Goal: Task Accomplishment & Management: Use online tool/utility

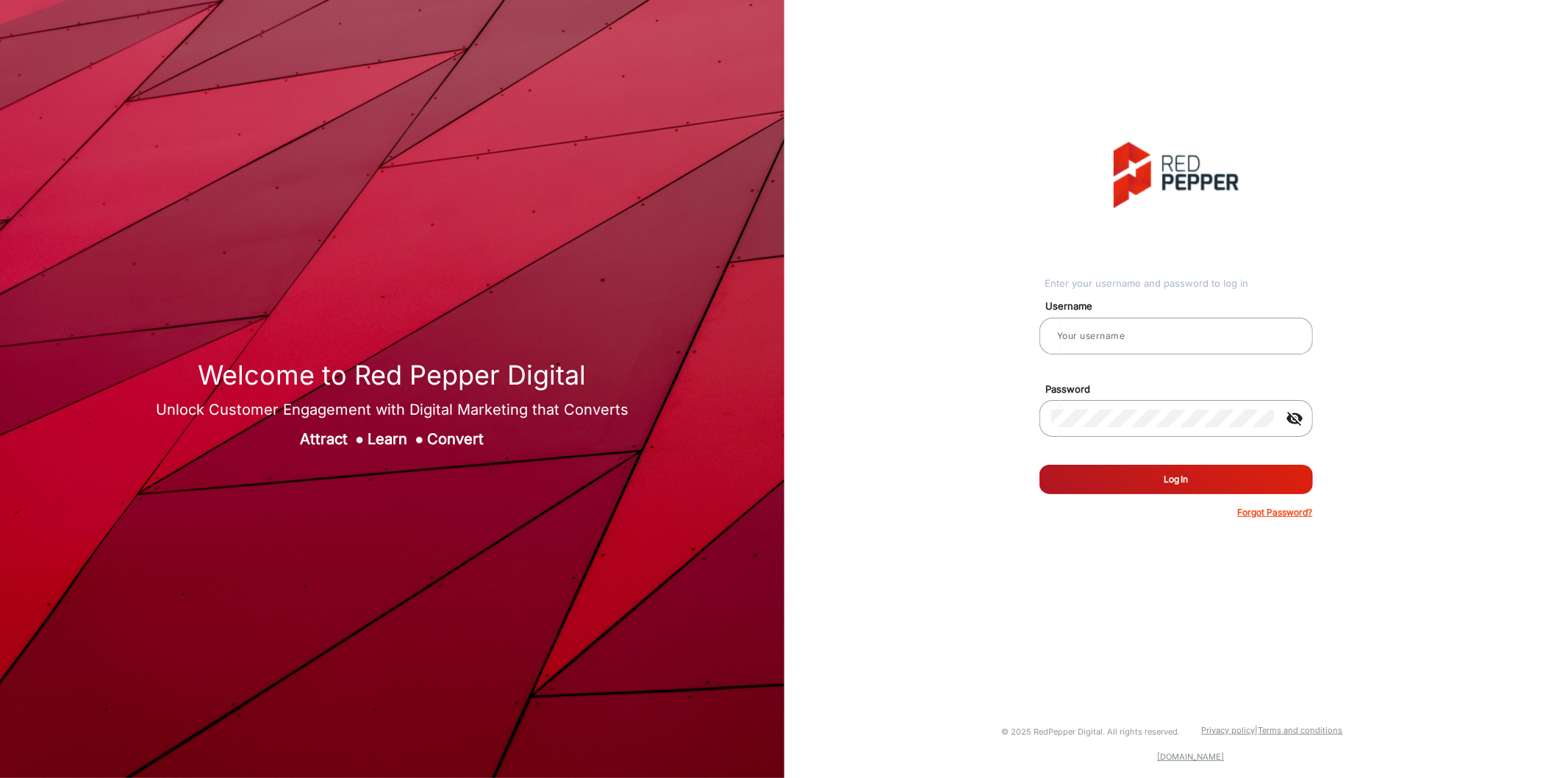
type input "[PERSON_NAME]"
click at [1143, 475] on button "Log In" at bounding box center [1176, 479] width 273 height 30
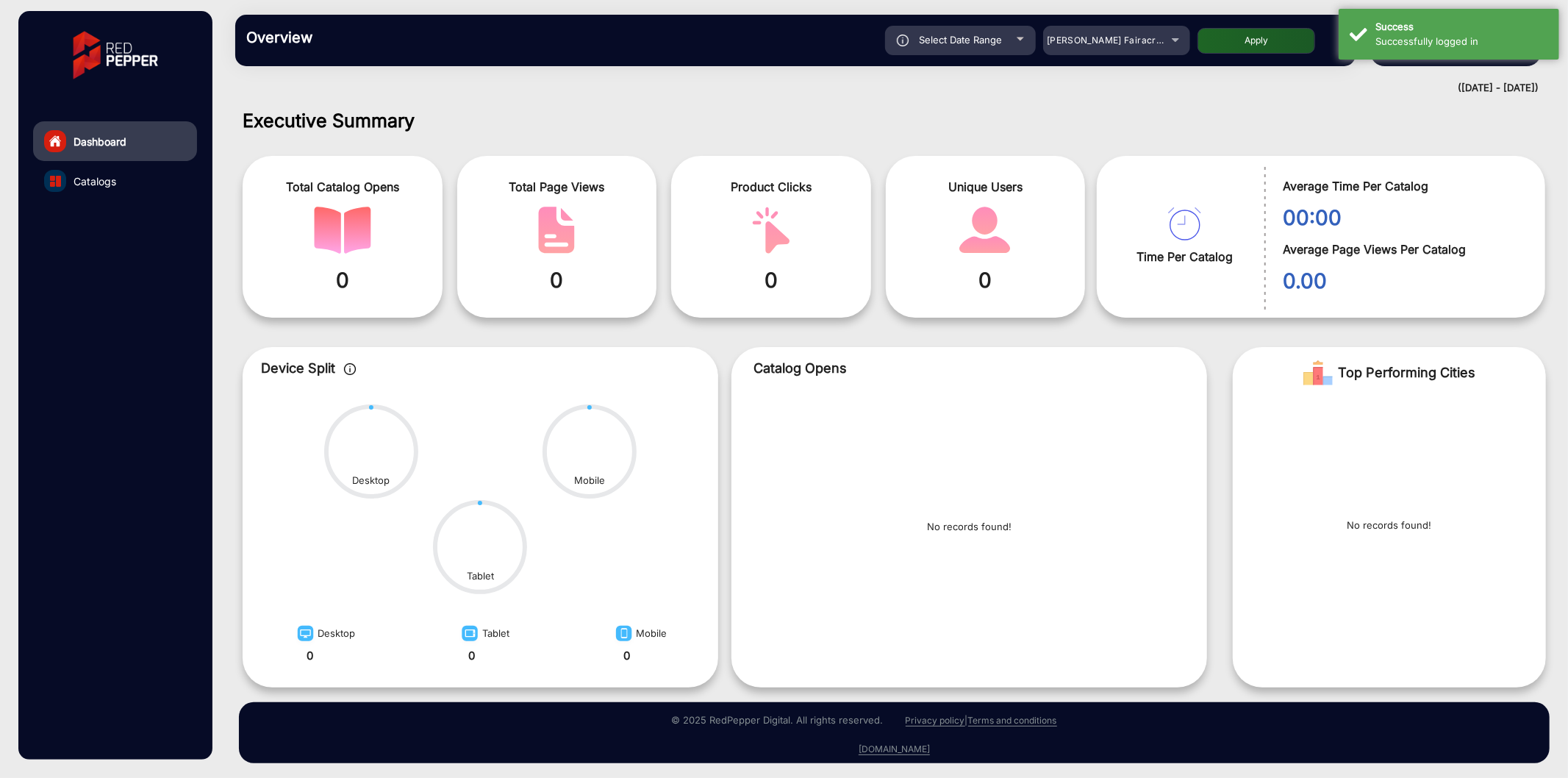
scroll to position [3, 0]
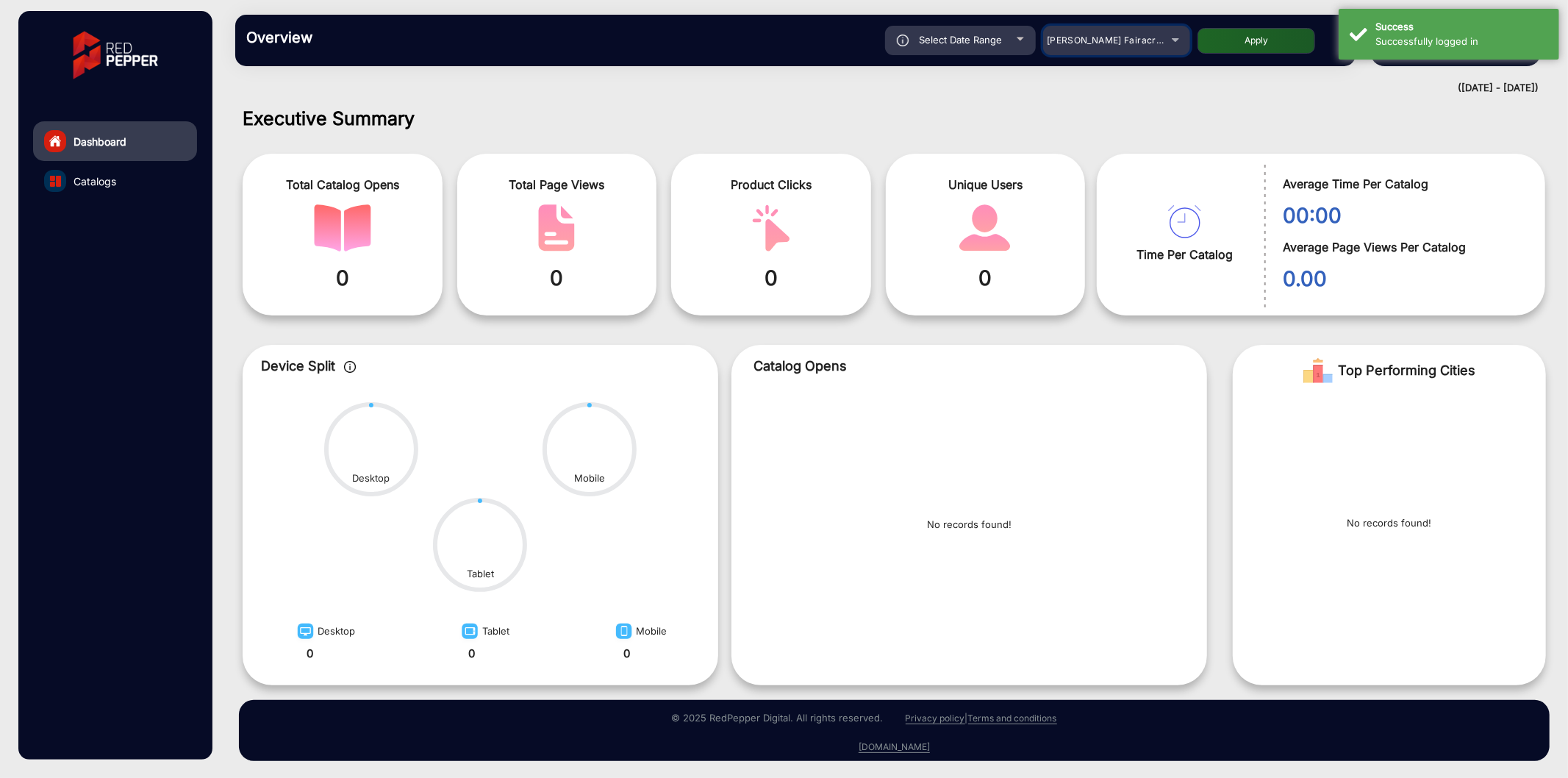
click at [1081, 37] on span "[PERSON_NAME] Fairacre Farms" at bounding box center [1119, 40] width 145 height 11
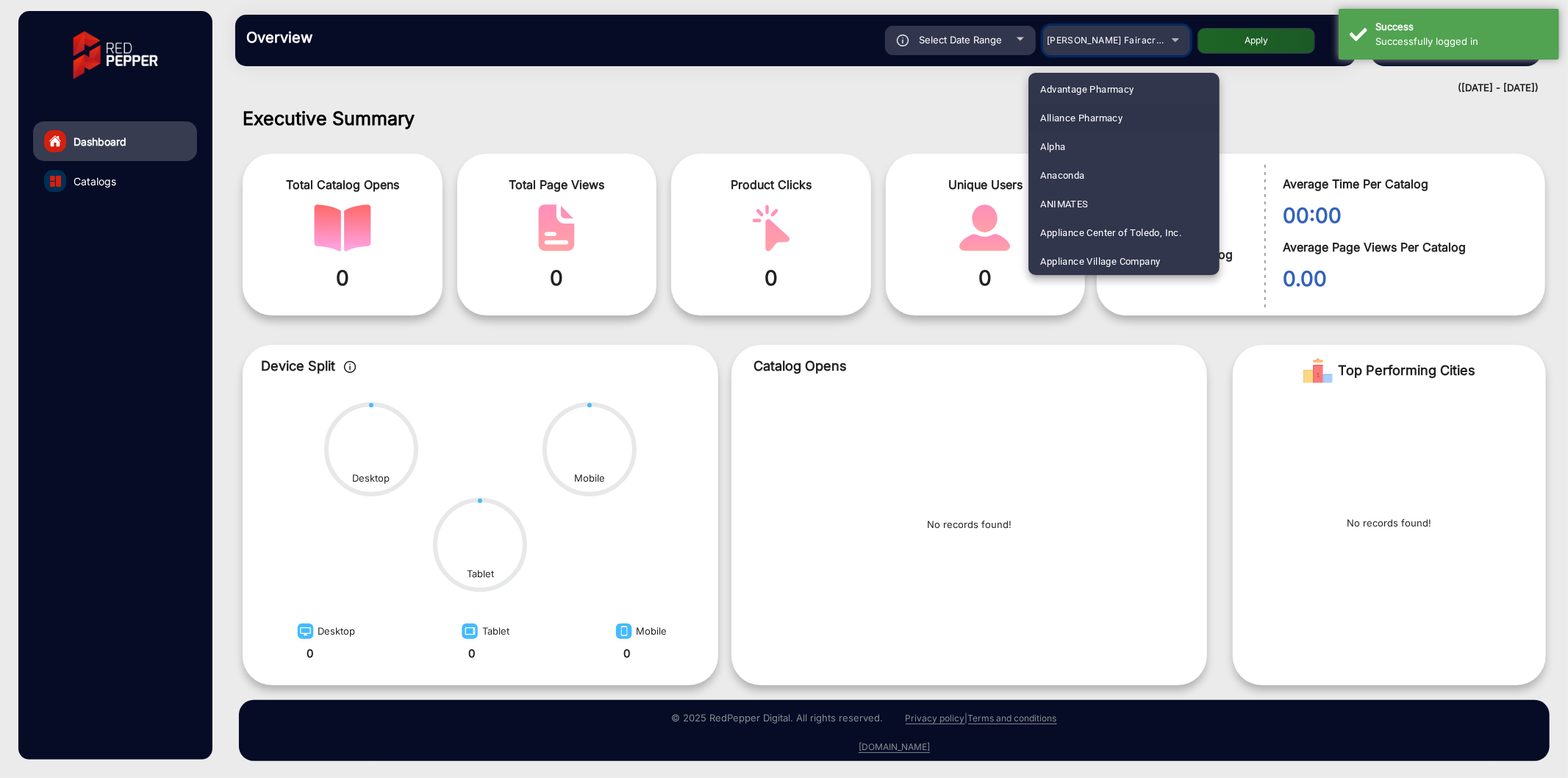
scroll to position [108, 0]
click at [1082, 234] on mat-option "Arhaus" at bounding box center [1124, 243] width 191 height 29
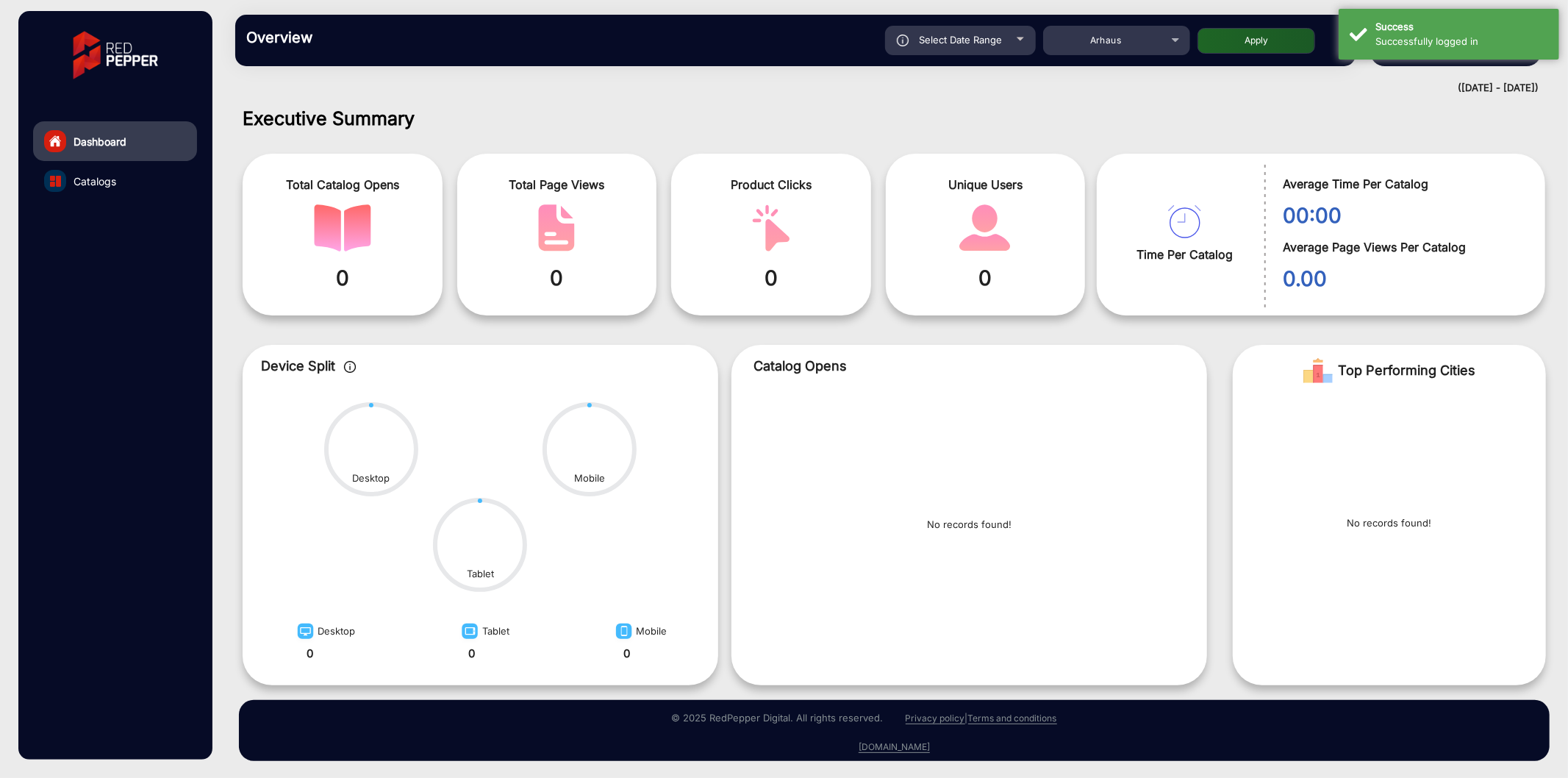
click at [1229, 52] on button "Apply" at bounding box center [1256, 41] width 118 height 26
type input "[DATE]"
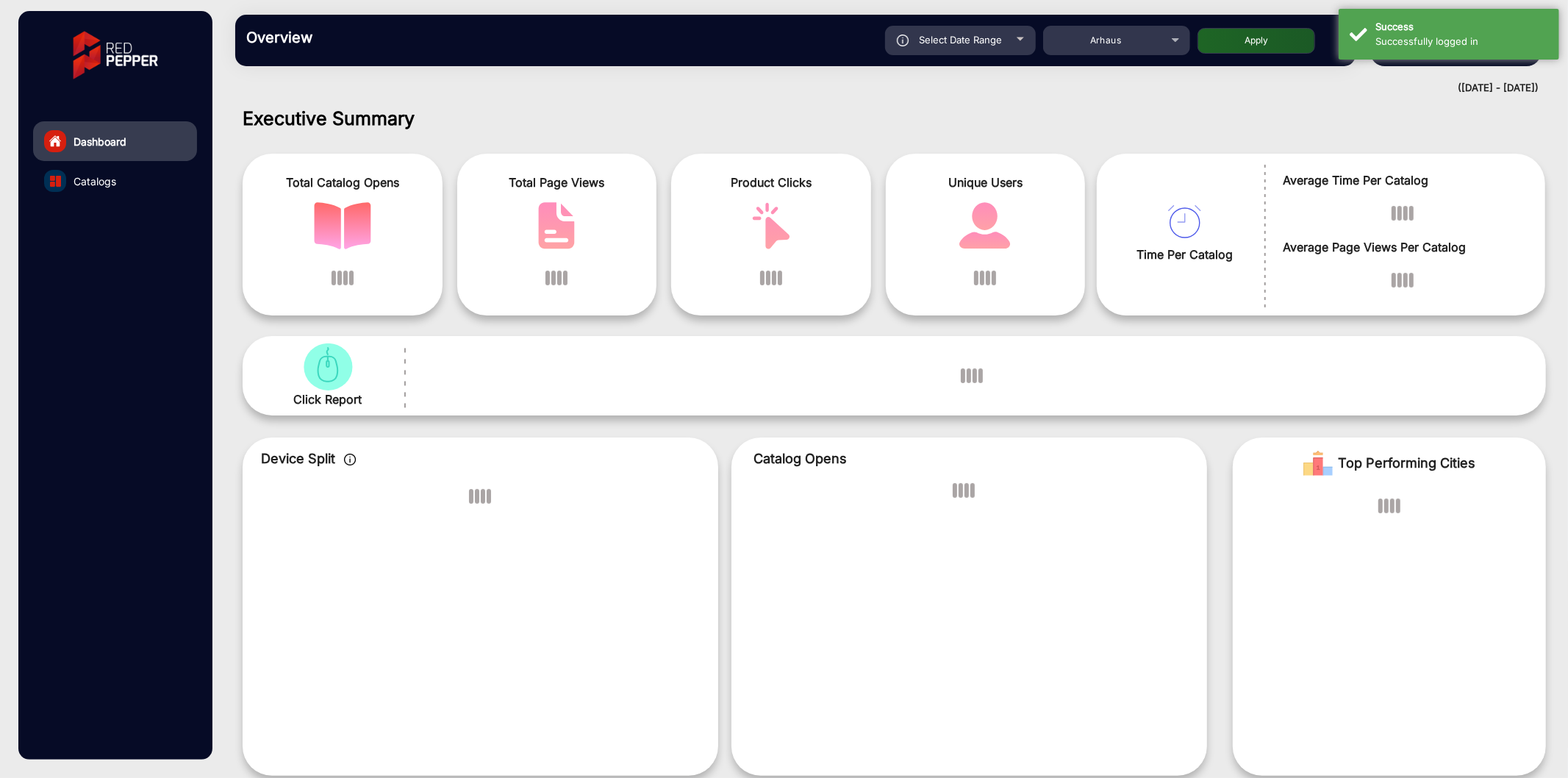
scroll to position [11, 0]
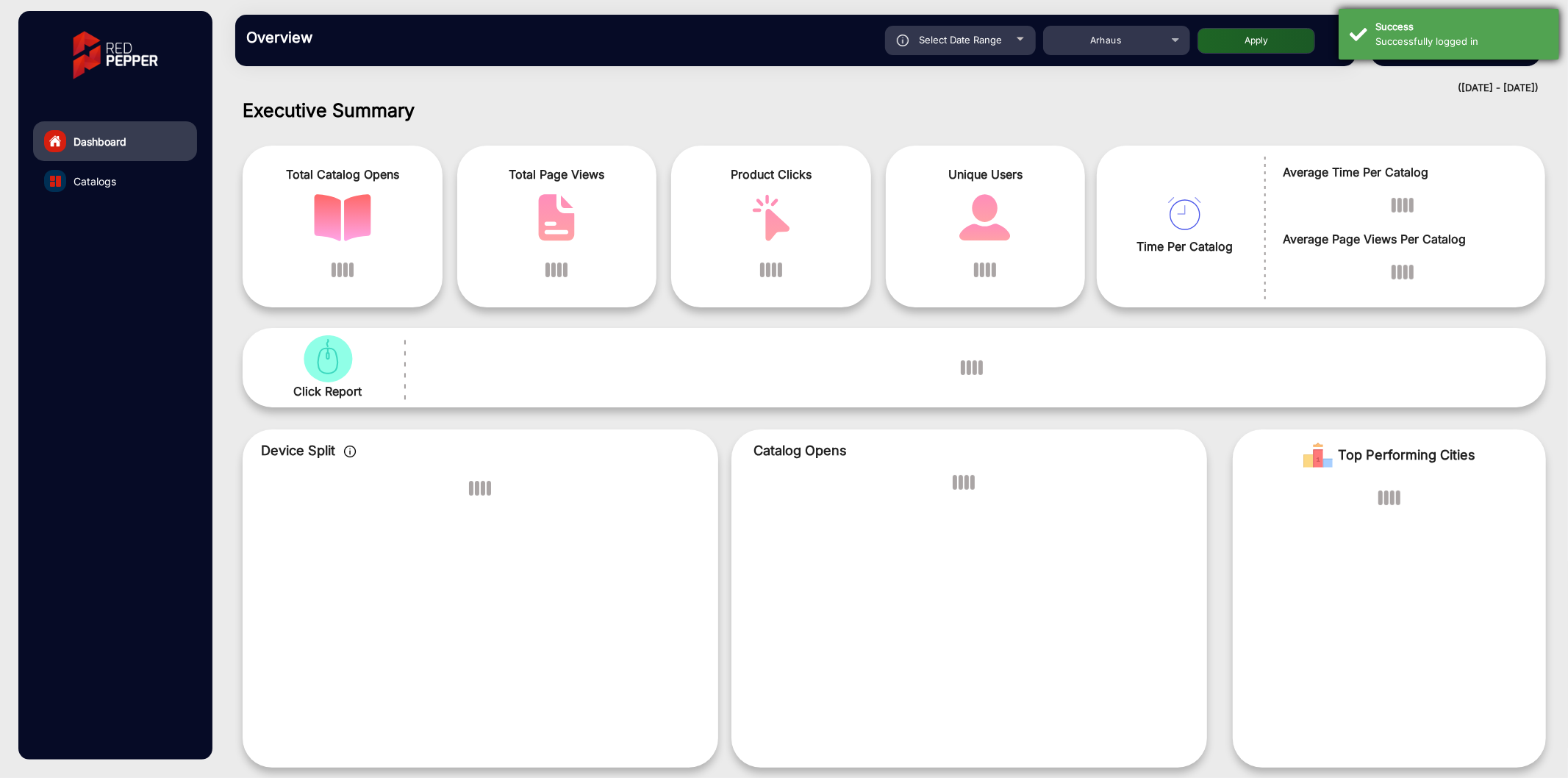
click at [1412, 40] on div "Successfully logged in" at bounding box center [1461, 42] width 172 height 15
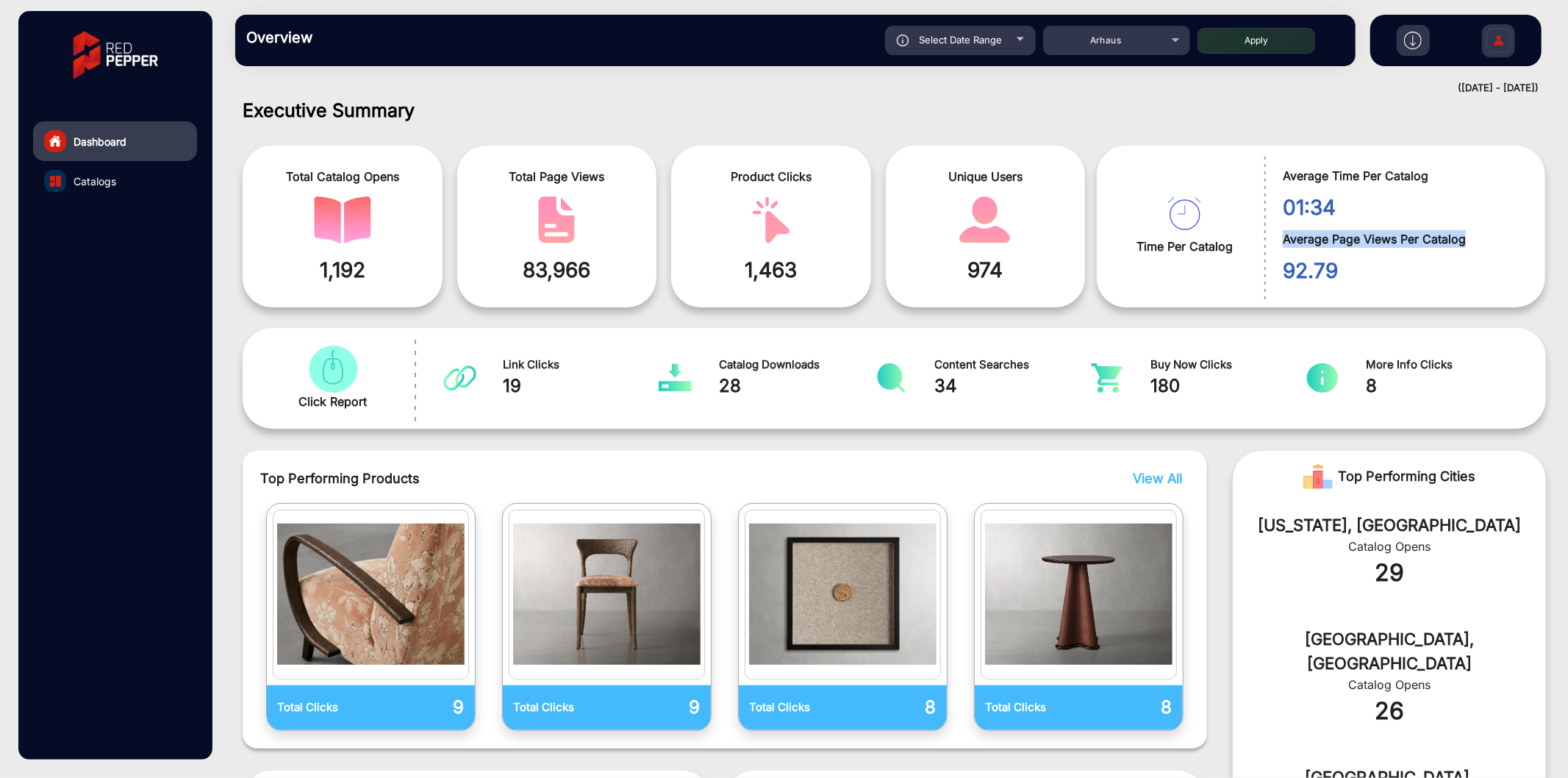
drag, startPoint x: 1481, startPoint y: 238, endPoint x: 1281, endPoint y: 239, distance: 200.0
click at [1283, 239] on span "Average Page Views Per Catalog" at bounding box center [1402, 238] width 240 height 18
copy span "Average Page Views Per Catalog"
click at [1271, 120] on h1 "Executive Summary" at bounding box center [894, 110] width 1303 height 22
